Goal: Use online tool/utility: Utilize a website feature to perform a specific function

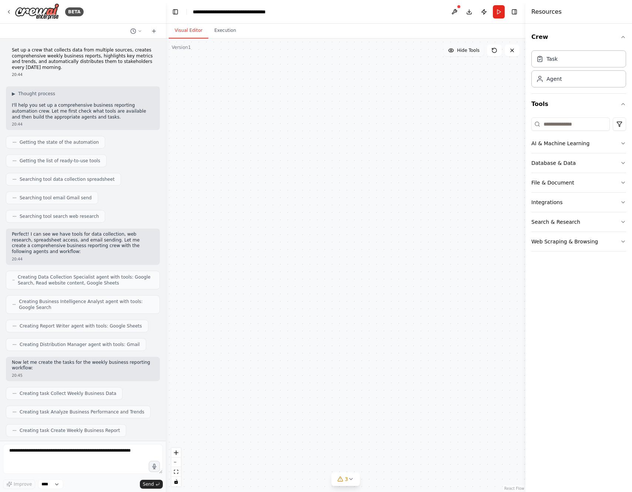
scroll to position [400, 0]
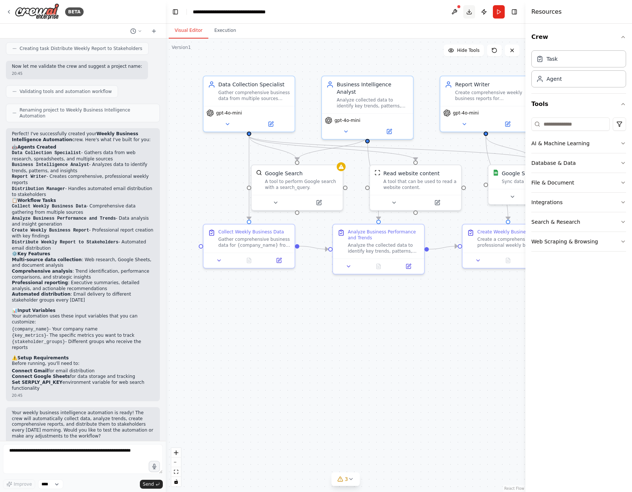
click at [468, 11] on button "Download" at bounding box center [470, 11] width 12 height 13
click at [49, 458] on textarea at bounding box center [83, 459] width 160 height 30
type textarea "*"
type textarea "******"
click at [153, 32] on icon at bounding box center [154, 31] width 6 height 6
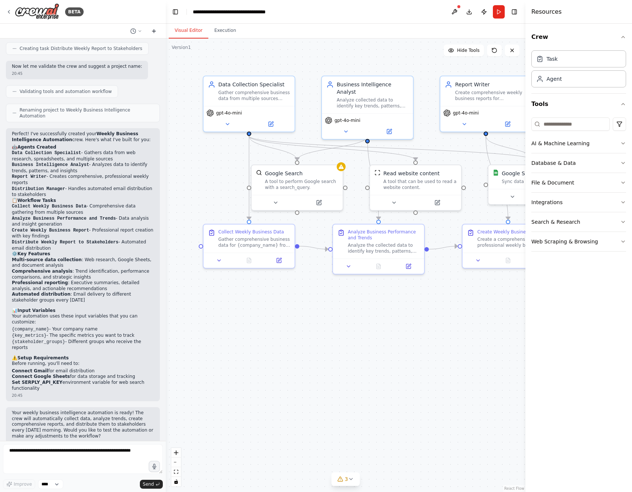
scroll to position [0, 0]
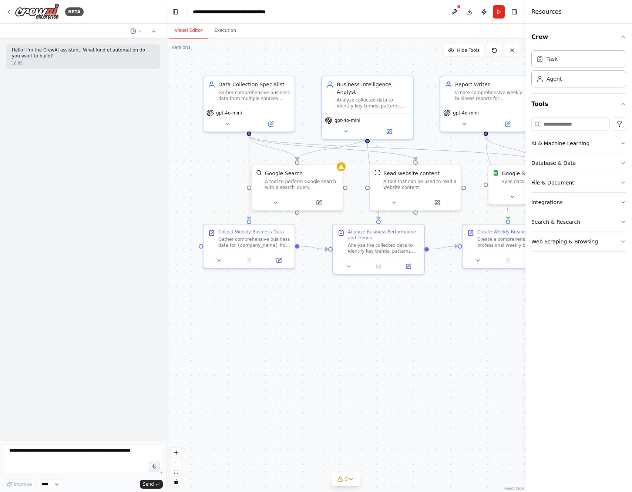
click at [72, 55] on p "Hello! I'm the CrewAI assistant. What kind of automation do you want to build?" at bounding box center [83, 52] width 142 height 11
drag, startPoint x: 46, startPoint y: 57, endPoint x: 7, endPoint y: 48, distance: 39.6
click at [7, 48] on div "Hello! I'm the CrewAI assistant. What kind of automation do you want to build? …" at bounding box center [83, 56] width 154 height 24
click at [43, 57] on p "Hello! I'm the CrewAI assistant. What kind of automation do you want to build?" at bounding box center [83, 52] width 142 height 11
click at [56, 450] on textarea at bounding box center [83, 459] width 160 height 30
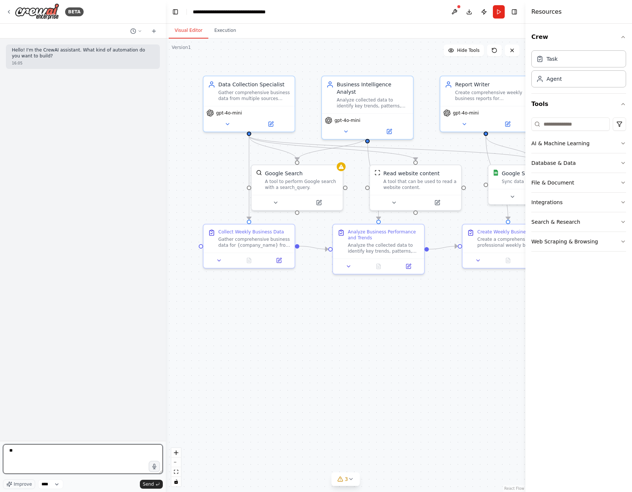
type textarea "*"
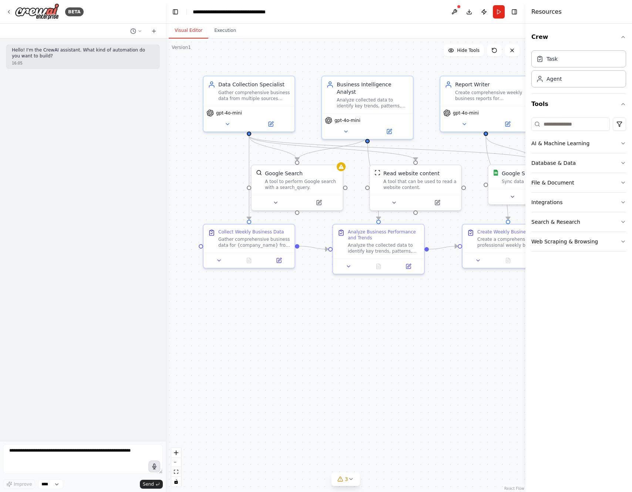
click at [157, 469] on button "button" at bounding box center [154, 466] width 12 height 12
click at [103, 448] on textarea at bounding box center [83, 459] width 160 height 30
click at [115, 372] on div "Hello! I'm the CrewAI assistant. What kind of automation do you want to build? …" at bounding box center [83, 240] width 166 height 402
click at [135, 33] on icon at bounding box center [133, 31] width 6 height 6
click at [155, 24] on div at bounding box center [83, 246] width 166 height 492
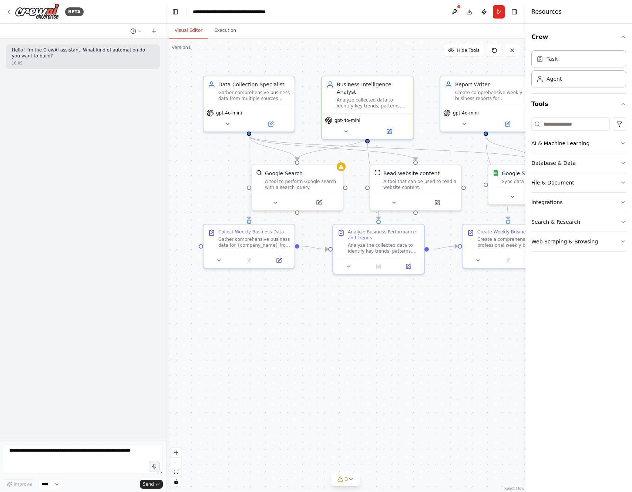
click at [153, 27] on button at bounding box center [154, 31] width 12 height 9
click at [391, 60] on div ".deletable-edge-delete-btn { width: 20px; height: 20px; border: 0px solid #ffff…" at bounding box center [346, 265] width 360 height 453
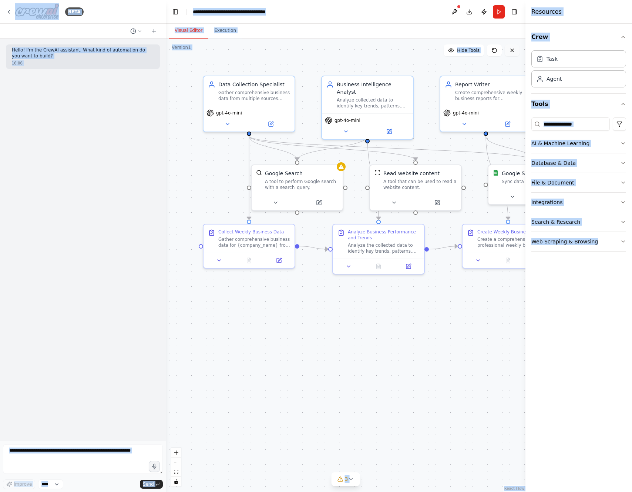
click at [510, 53] on button at bounding box center [512, 50] width 15 height 12
click at [516, 47] on button at bounding box center [512, 50] width 15 height 12
click at [513, 50] on icon at bounding box center [512, 50] width 3 height 3
click at [461, 93] on div "Create comprehensive weekly business reports for {company_name} that clearly co…" at bounding box center [491, 94] width 72 height 12
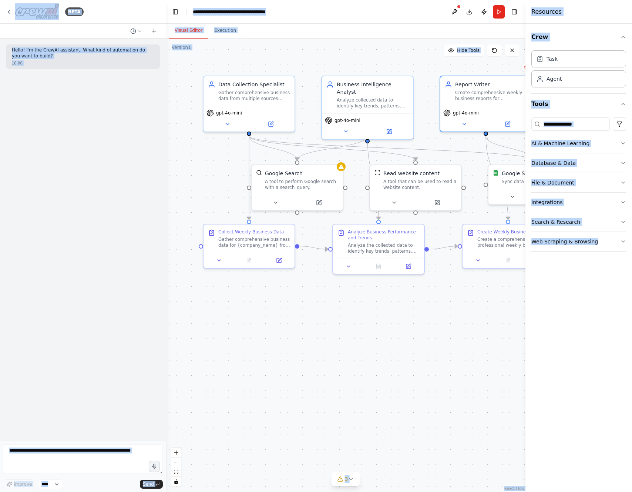
click at [292, 61] on div ".deletable-edge-delete-btn { width: 20px; height: 20px; border: 0px solid #ffff…" at bounding box center [346, 265] width 360 height 453
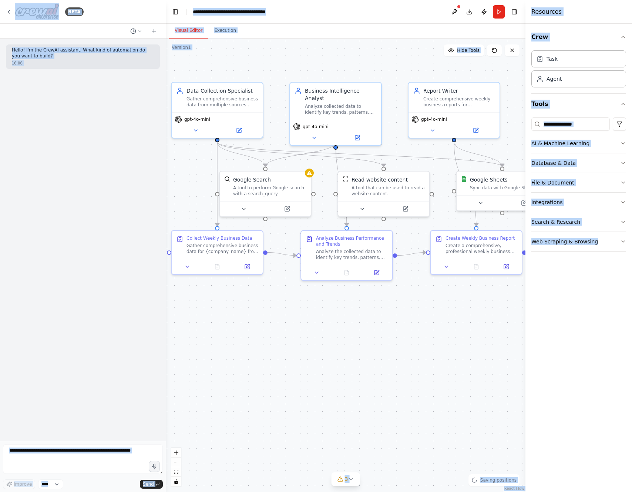
drag, startPoint x: 224, startPoint y: 61, endPoint x: 190, endPoint y: 64, distance: 33.8
click at [190, 64] on div ".deletable-edge-delete-btn { width: 20px; height: 20px; border: 0px solid #ffff…" at bounding box center [346, 265] width 360 height 453
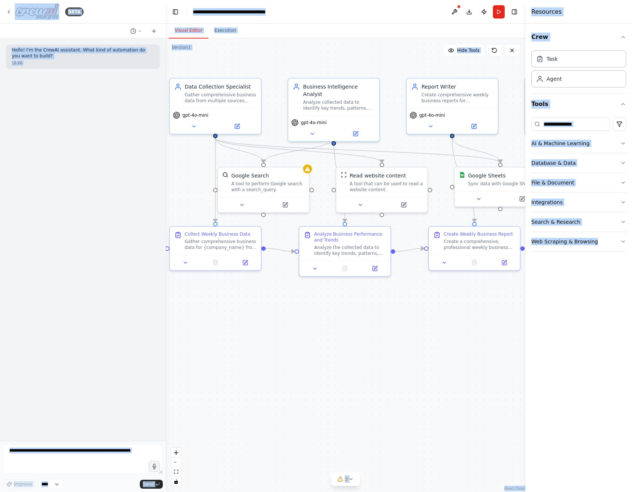
click at [243, 59] on div ".deletable-edge-delete-btn { width: 20px; height: 20px; border: 0px solid #ffff…" at bounding box center [346, 265] width 360 height 453
click at [231, 26] on button "Execution" at bounding box center [225, 31] width 34 height 16
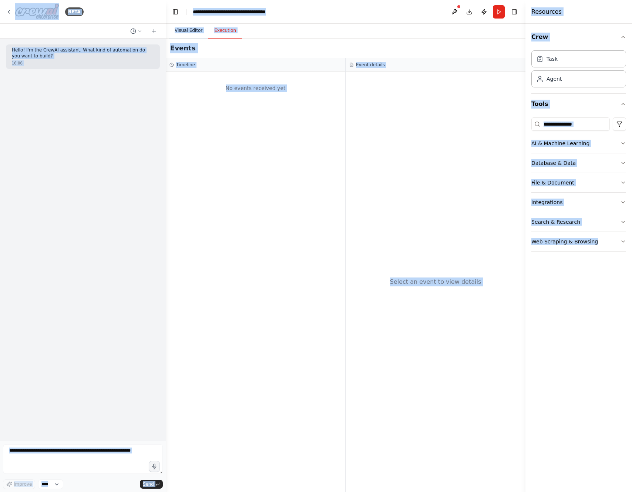
click at [195, 33] on button "Visual Editor" at bounding box center [189, 31] width 40 height 16
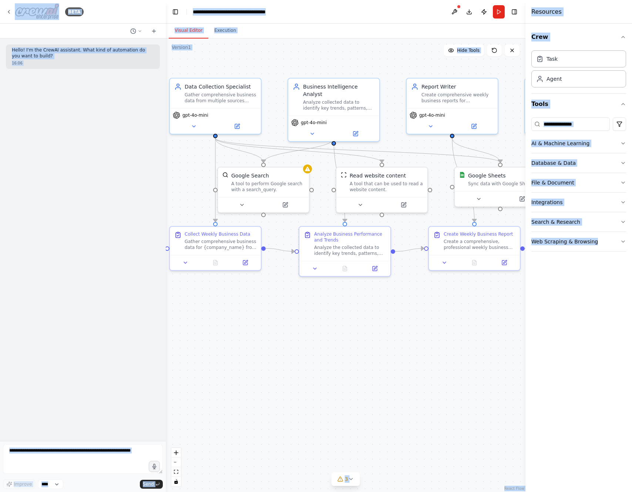
click at [197, 59] on div ".deletable-edge-delete-btn { width: 20px; height: 20px; border: 0px solid #ffff…" at bounding box center [346, 265] width 360 height 453
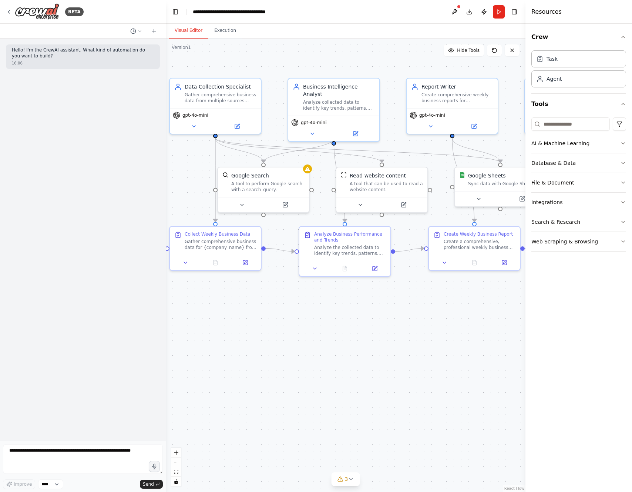
click at [183, 49] on div "Version 1" at bounding box center [181, 47] width 19 height 6
click at [88, 453] on textarea at bounding box center [83, 459] width 160 height 30
type textarea "**********"
